Goal: Information Seeking & Learning: Learn about a topic

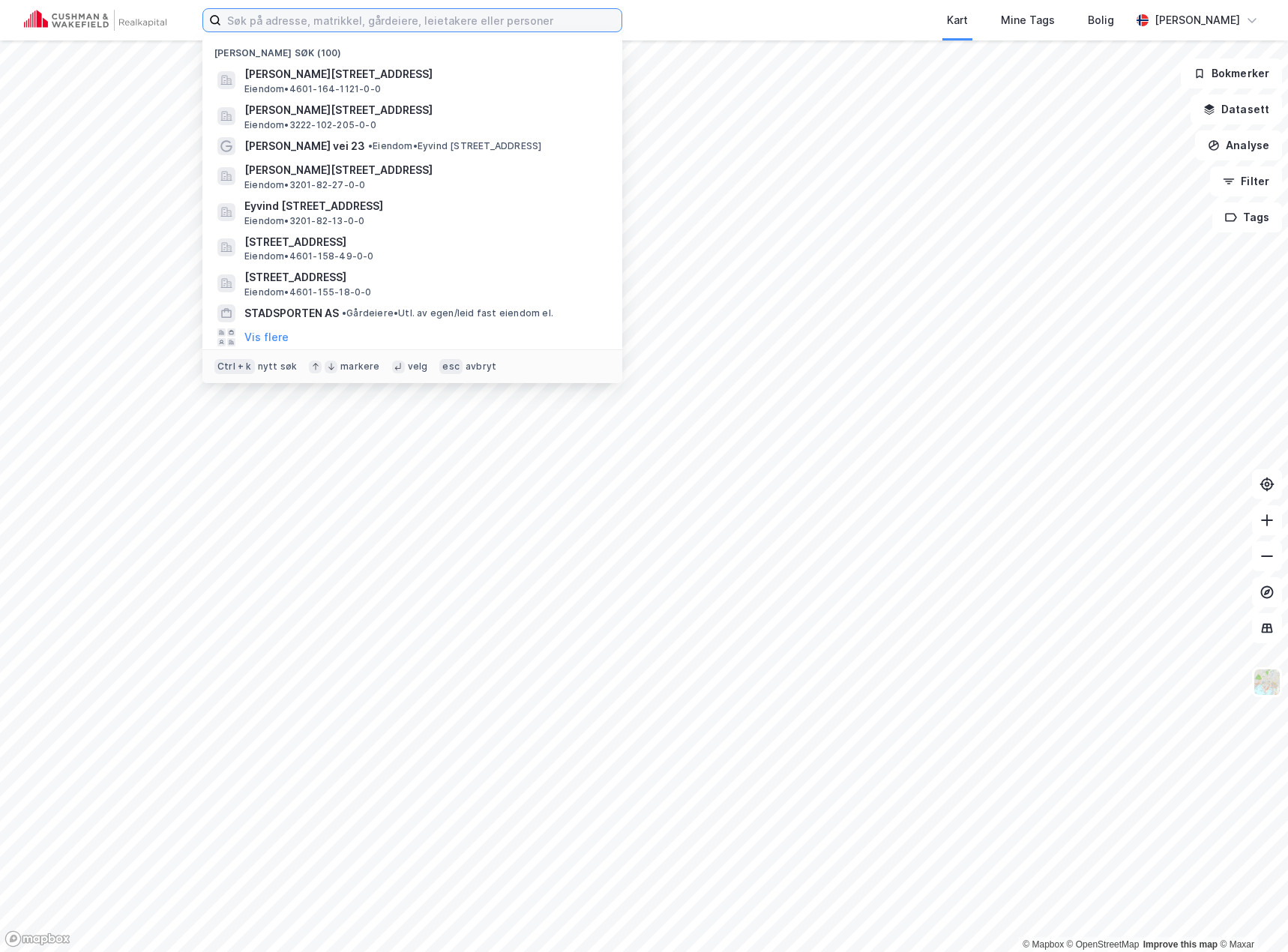
click at [338, 18] on input at bounding box center [420, 20] width 400 height 23
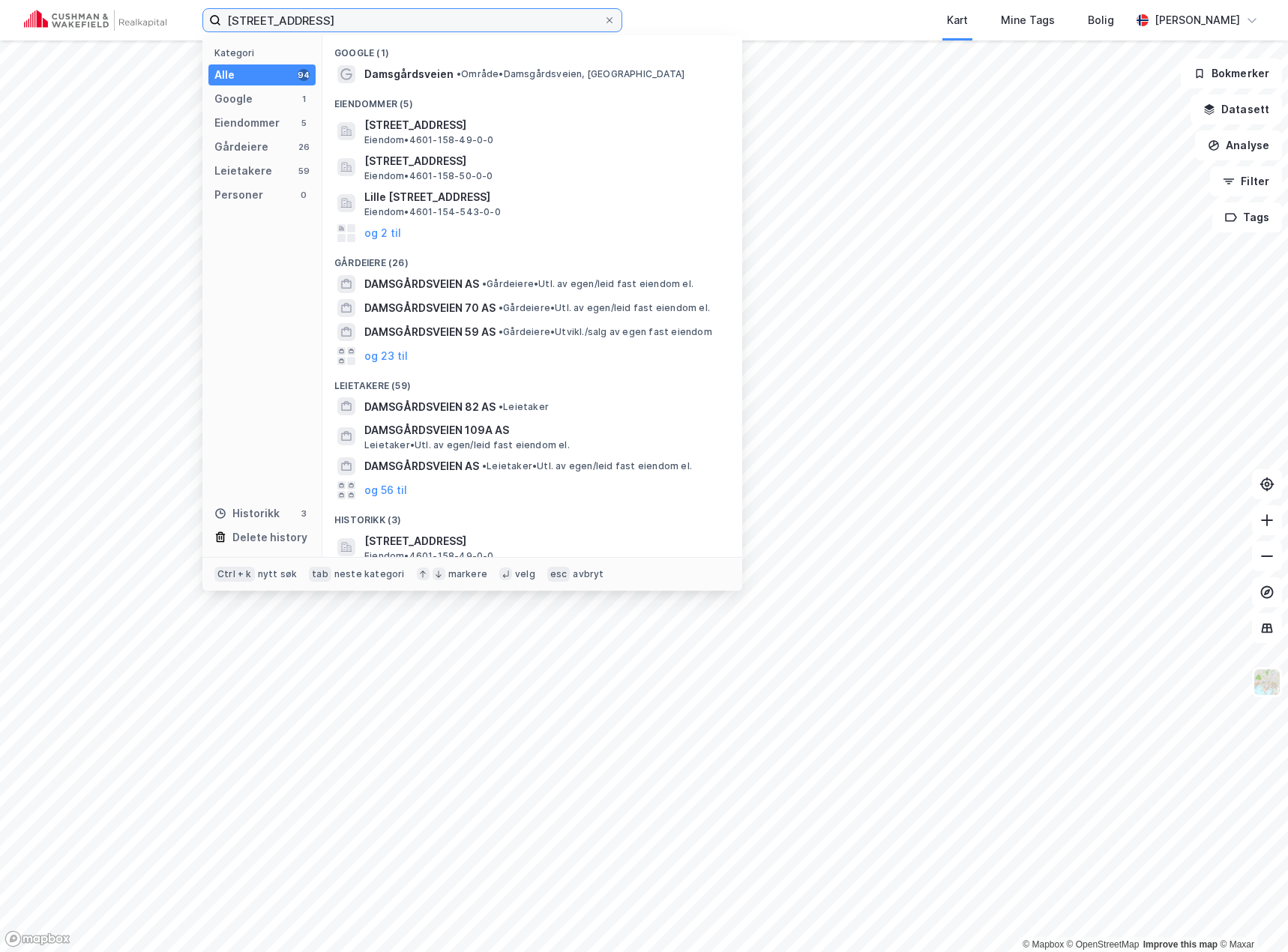
type input "[STREET_ADDRESS]"
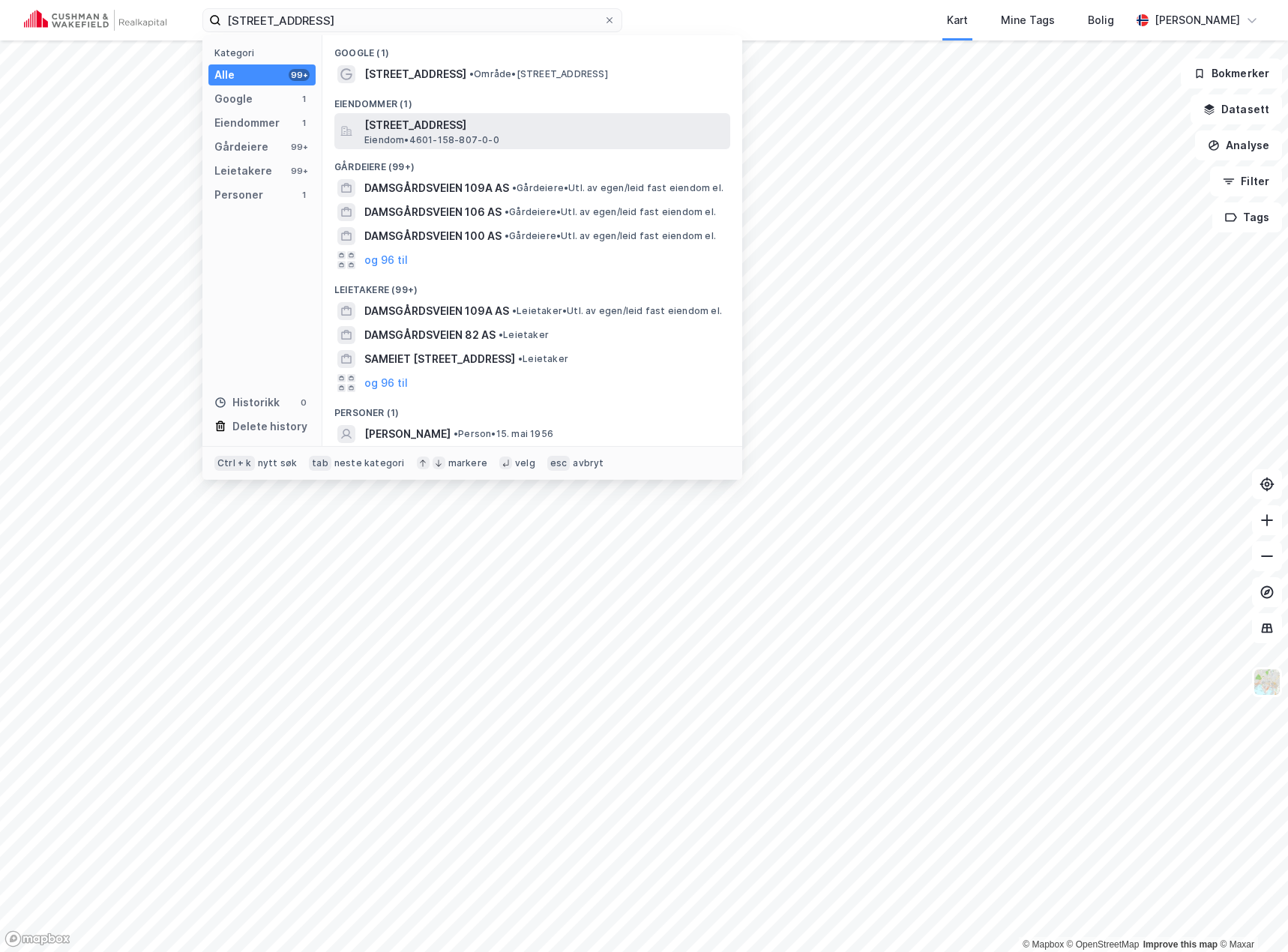
click at [408, 127] on span "[STREET_ADDRESS]" at bounding box center [544, 125] width 360 height 18
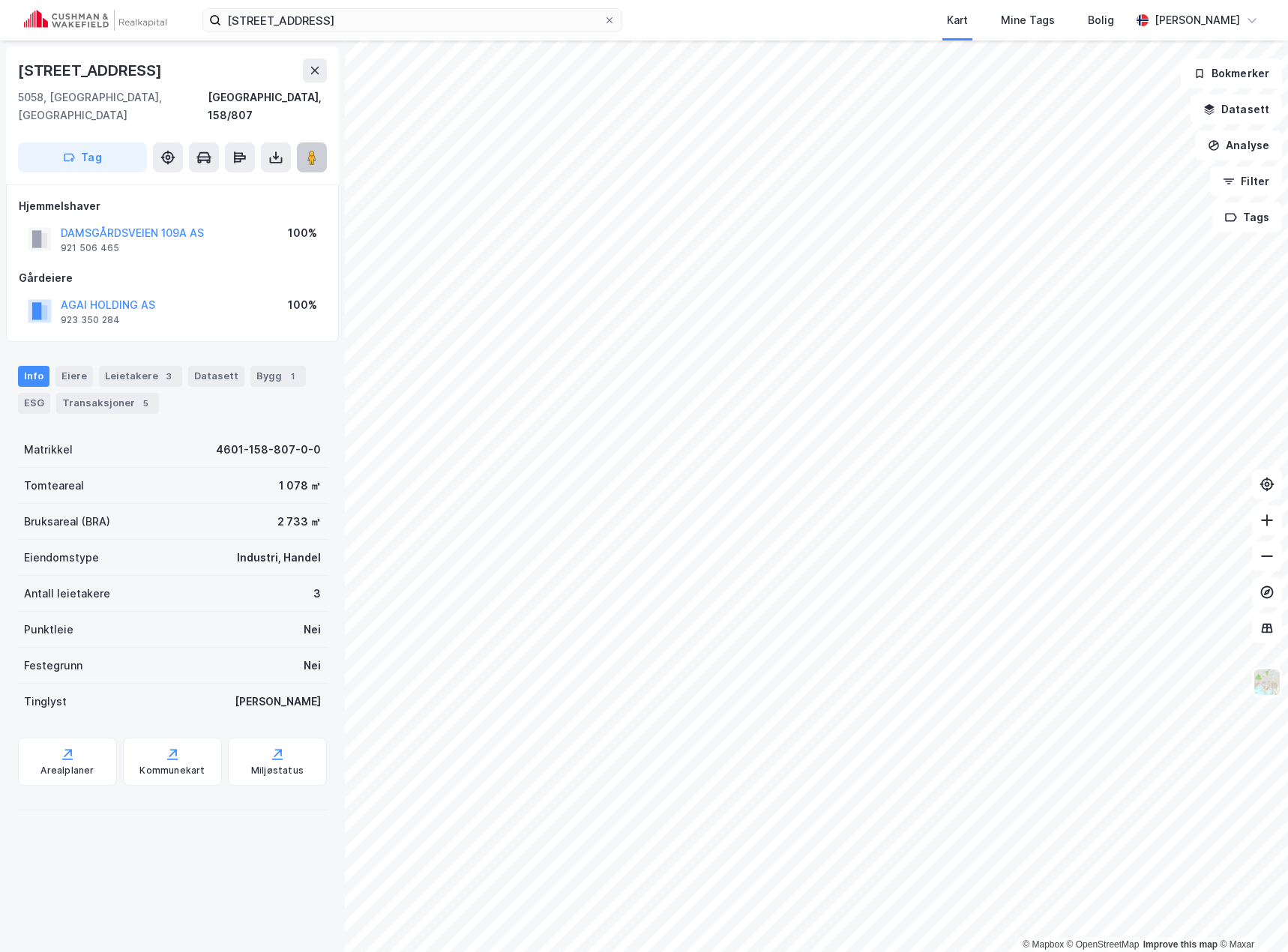
click at [308, 147] on button at bounding box center [312, 157] width 30 height 30
click at [271, 366] on div "Bygg 1" at bounding box center [278, 377] width 55 height 21
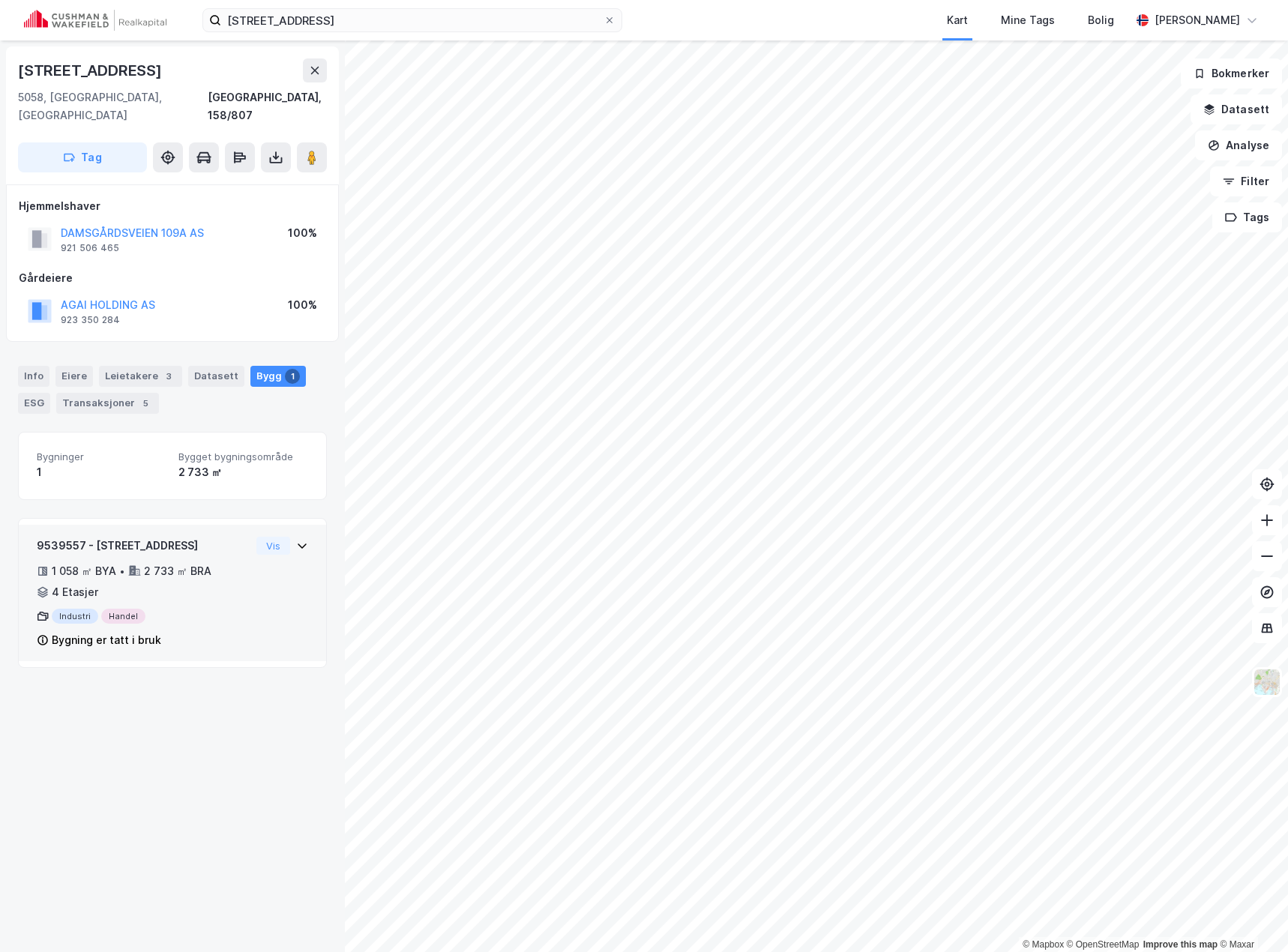
click at [296, 540] on icon at bounding box center [302, 545] width 12 height 12
click at [99, 631] on div "Bygning er tatt i bruk" at bounding box center [106, 640] width 110 height 18
click at [96, 631] on div "Bygning er tatt i bruk" at bounding box center [106, 640] width 110 height 18
